Goal: Task Accomplishment & Management: Manage account settings

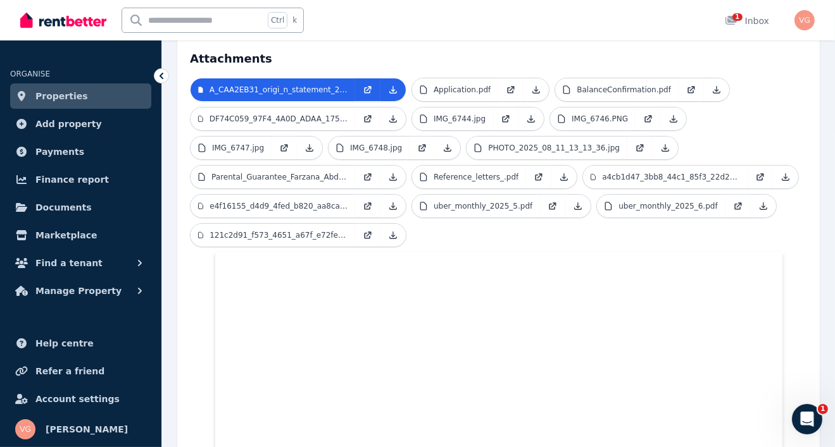
scroll to position [63, 0]
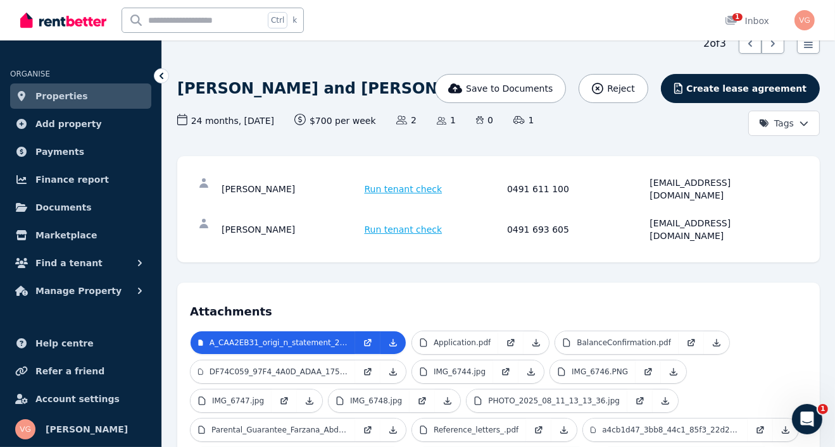
click at [74, 96] on span "Properties" at bounding box center [61, 96] width 53 height 15
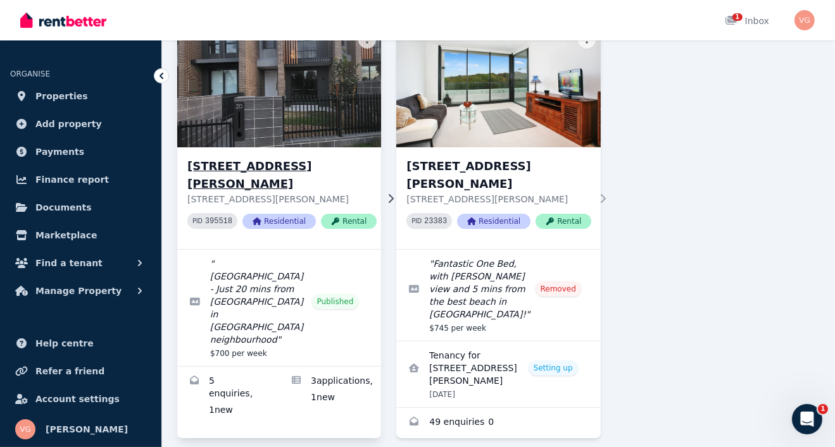
scroll to position [116, 0]
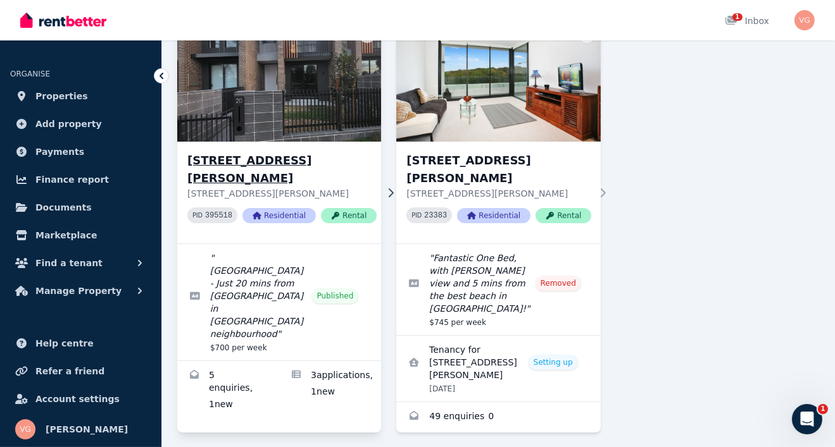
click at [233, 157] on h3 "20 Willowdale Dr, Denham Court" at bounding box center [281, 169] width 189 height 35
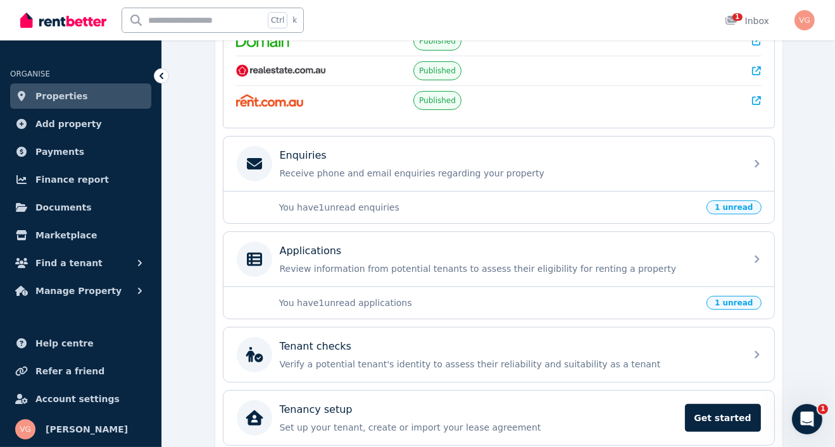
scroll to position [367, 0]
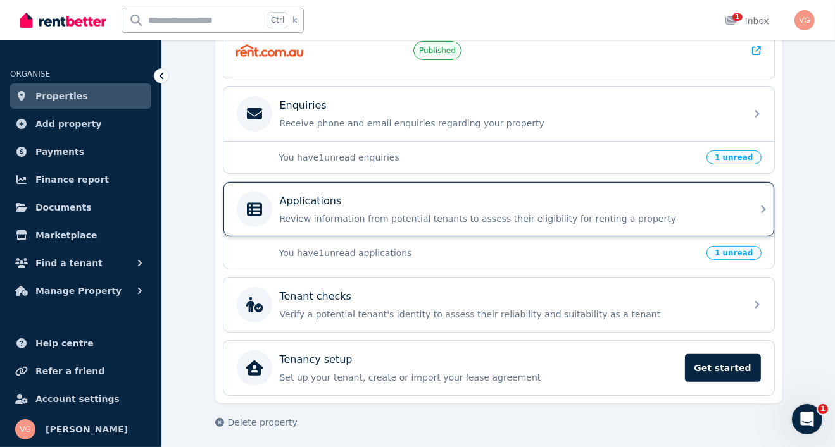
click at [768, 205] on icon at bounding box center [763, 209] width 15 height 15
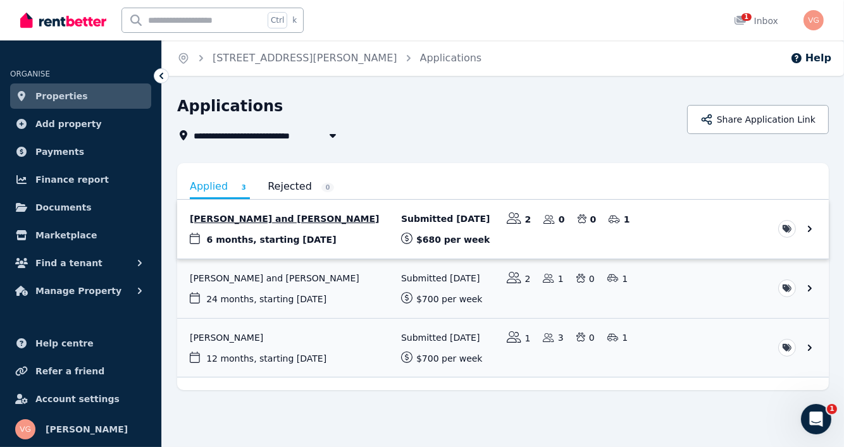
click at [232, 221] on link "View application: Aaron Lal and Shivanjli Lal" at bounding box center [503, 229] width 652 height 59
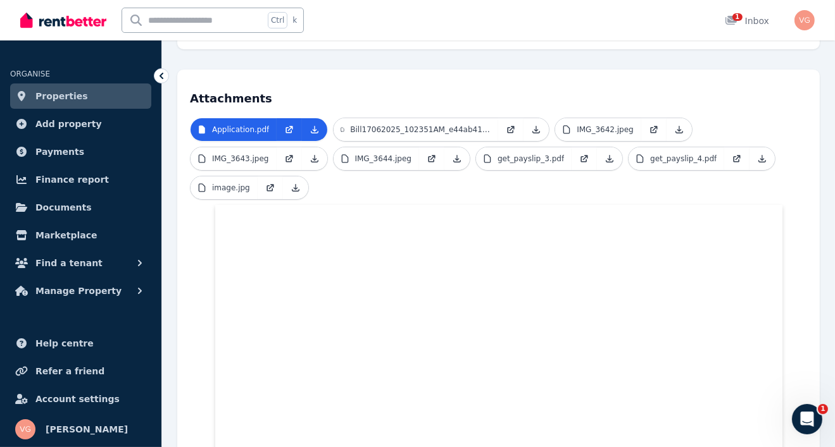
scroll to position [190, 0]
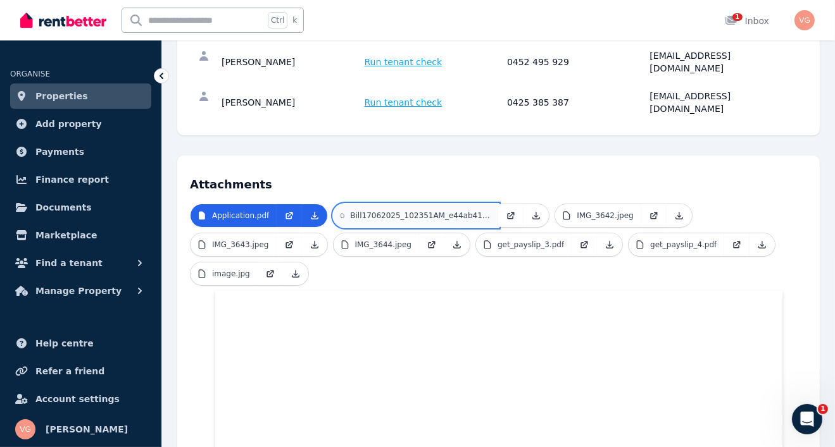
click at [415, 211] on p "Bill17062025_102351AM_e44ab417_8566_40b1_8860_875cf7e968e6.pdf" at bounding box center [420, 216] width 140 height 10
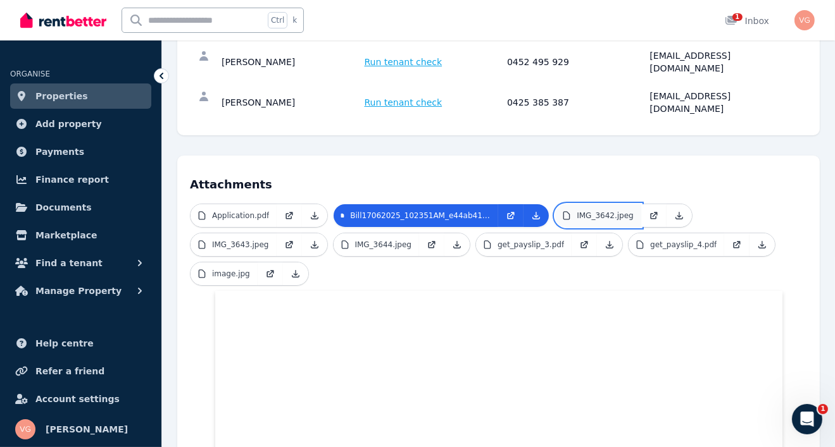
click at [577, 211] on p "IMG_3642.jpeg" at bounding box center [605, 216] width 57 height 10
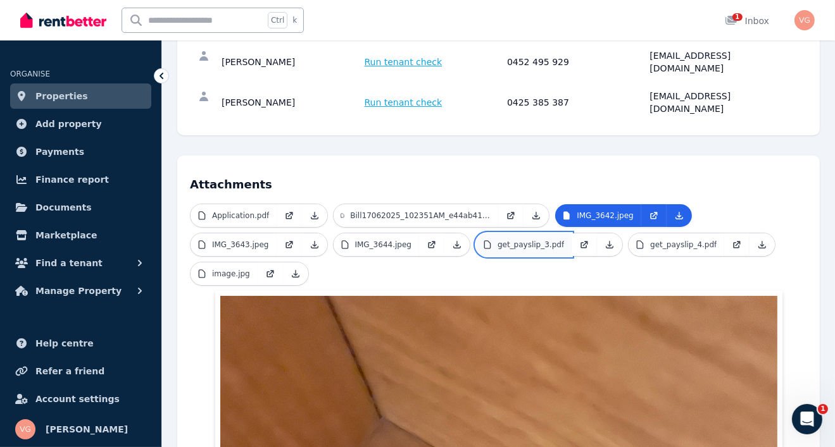
click at [509, 240] on p "get_payslip_3.pdf" at bounding box center [530, 245] width 66 height 10
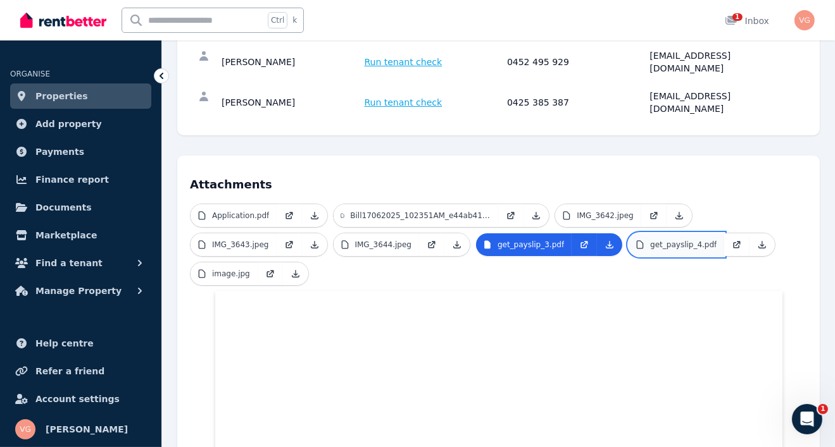
click at [628, 234] on link "get_payslip_4.pdf" at bounding box center [676, 245] width 96 height 23
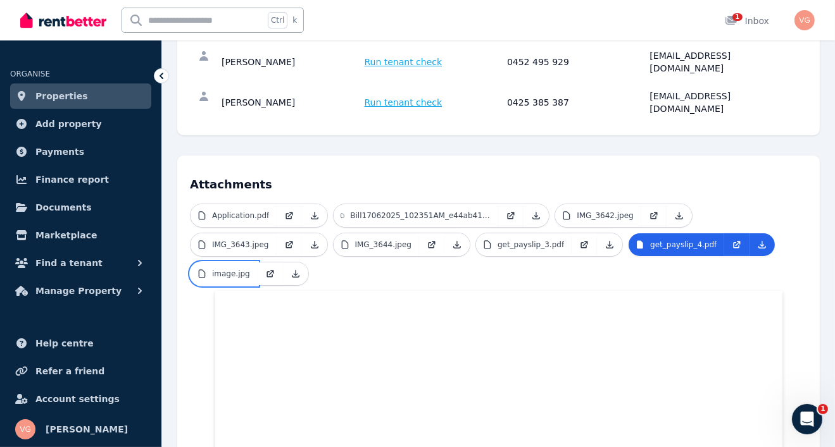
click at [220, 269] on p "image.jpg" at bounding box center [231, 274] width 38 height 10
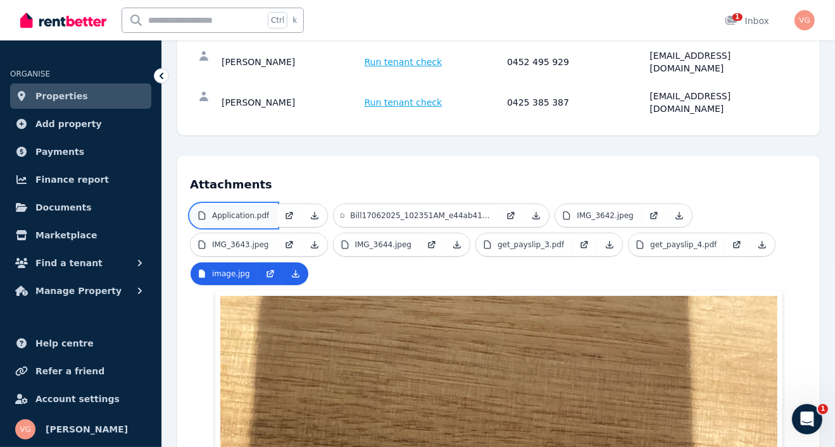
click at [244, 211] on p "Application.pdf" at bounding box center [240, 216] width 57 height 10
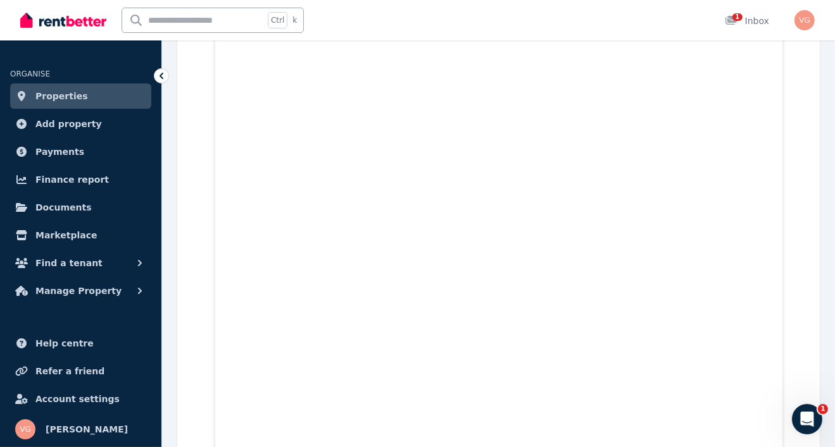
scroll to position [3544, 0]
click at [756, 23] on div "1 Inbox" at bounding box center [747, 21] width 44 height 13
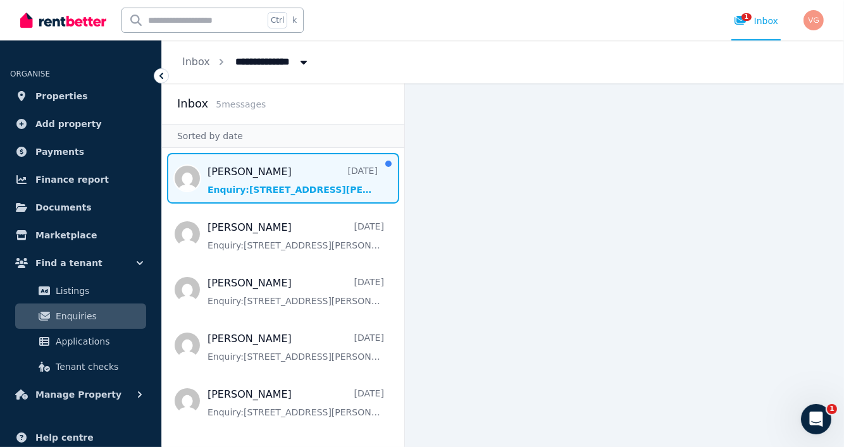
click at [212, 177] on span "Message list" at bounding box center [283, 178] width 242 height 51
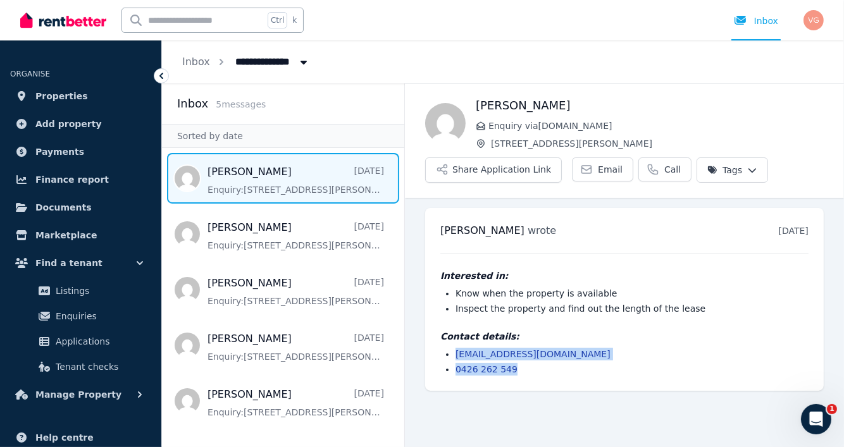
drag, startPoint x: 530, startPoint y: 376, endPoint x: 459, endPoint y: 365, distance: 71.8
click at [454, 361] on div "Paul wrote 2 days ago 2:31 am on Wed, 13 Aug 2025 Interested in: Know when the …" at bounding box center [624, 299] width 399 height 183
click at [628, 409] on main "Back Paul Enquiry via RealEstate.com.au 20 Willowdale Dr, Denham Court Share Ap…" at bounding box center [624, 266] width 439 height 364
click at [49, 96] on span "Properties" at bounding box center [61, 96] width 53 height 15
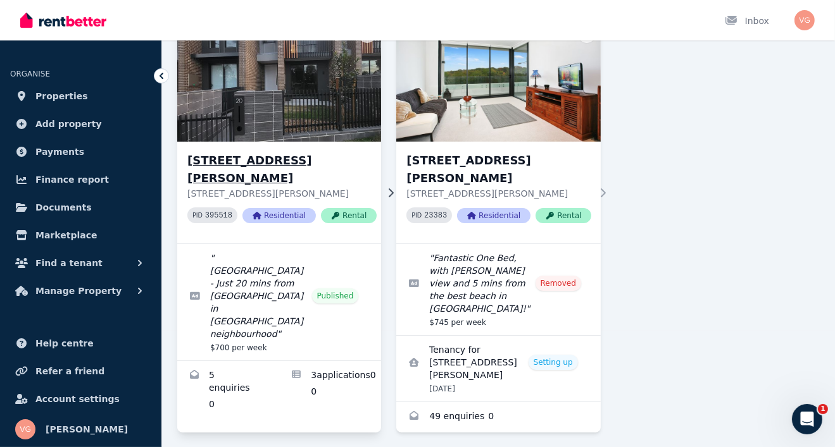
scroll to position [116, 0]
click at [239, 160] on h3 "20 Willowdale Dr, Denham Court" at bounding box center [281, 169] width 189 height 35
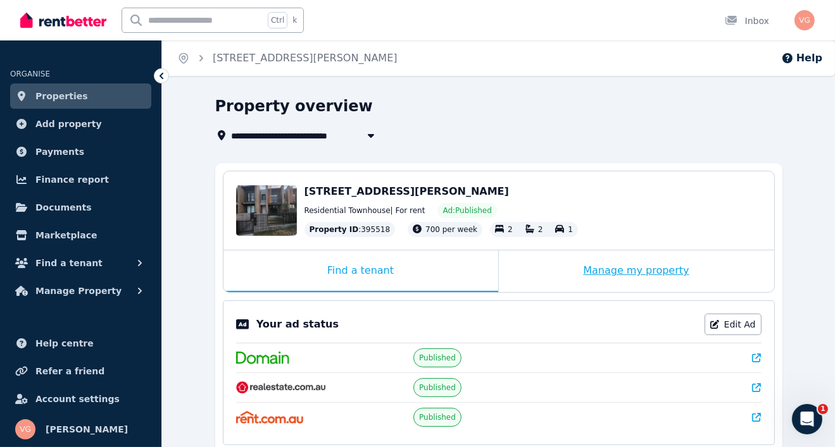
click at [600, 275] on div "Manage my property" at bounding box center [636, 272] width 275 height 42
